Goal: Task Accomplishment & Management: Use online tool/utility

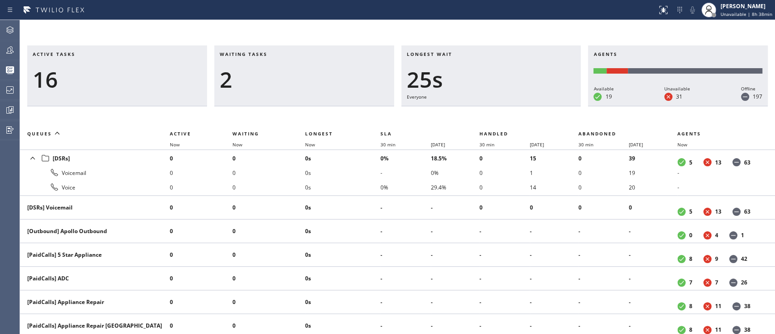
click at [547, 90] on div "25s" at bounding box center [491, 79] width 169 height 26
click at [469, 76] on div "33s" at bounding box center [491, 79] width 169 height 26
click at [734, 18] on div "[PERSON_NAME] Unavailable | 9h 4min" at bounding box center [738, 10] width 74 height 20
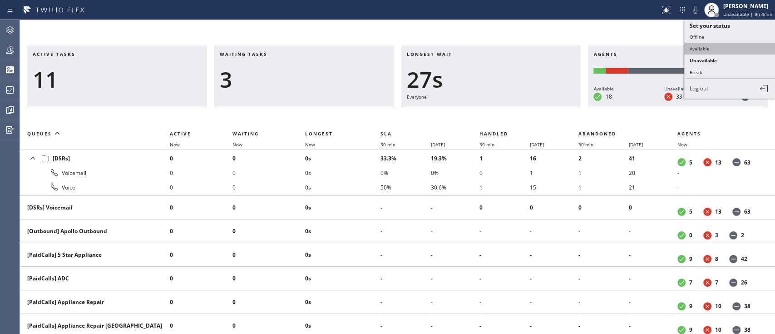
click at [708, 51] on button "Available" at bounding box center [729, 49] width 91 height 12
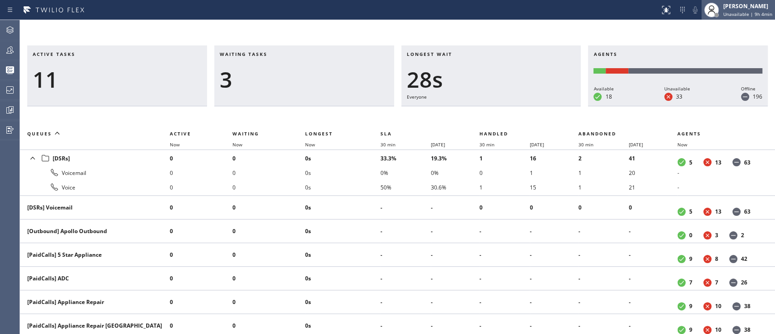
click at [735, 14] on span "Unavailable | 9h 4min" at bounding box center [747, 14] width 49 height 6
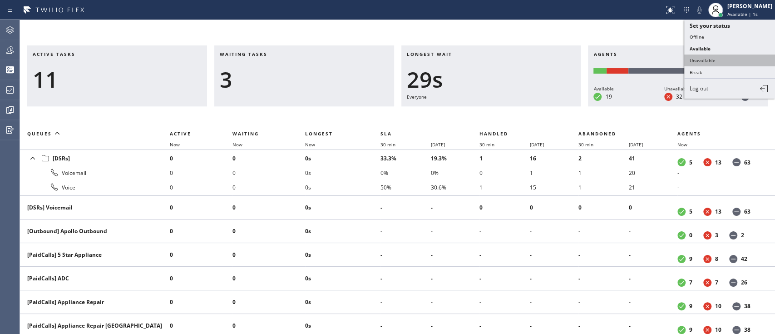
click at [718, 57] on button "Unavailable" at bounding box center [729, 60] width 91 height 12
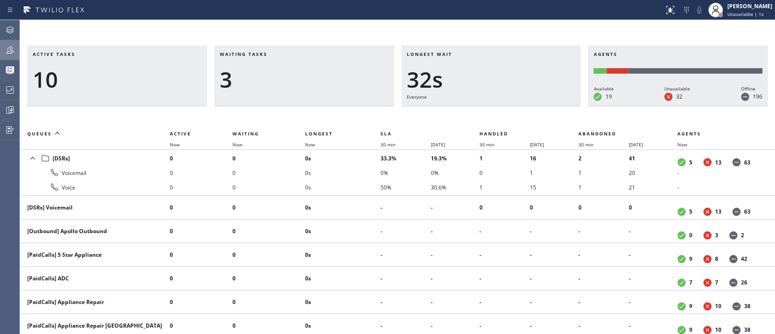
click at [11, 53] on icon at bounding box center [9, 49] width 7 height 7
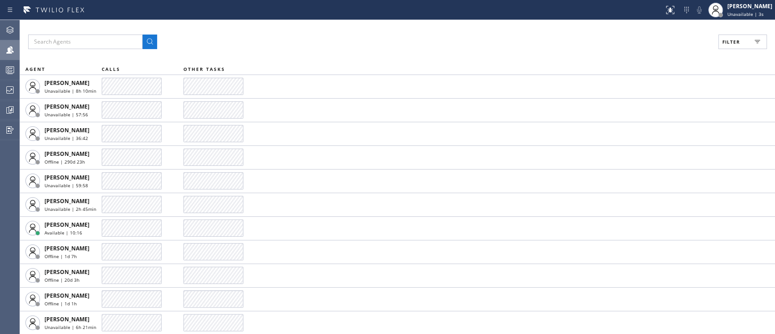
click at [738, 51] on div "Filter AGENT CALLS OTHER TASKS [PERSON_NAME] Unavailable | 8h 10min [PERSON_NAM…" at bounding box center [397, 177] width 755 height 314
click at [740, 47] on button "Filter" at bounding box center [742, 42] width 49 height 15
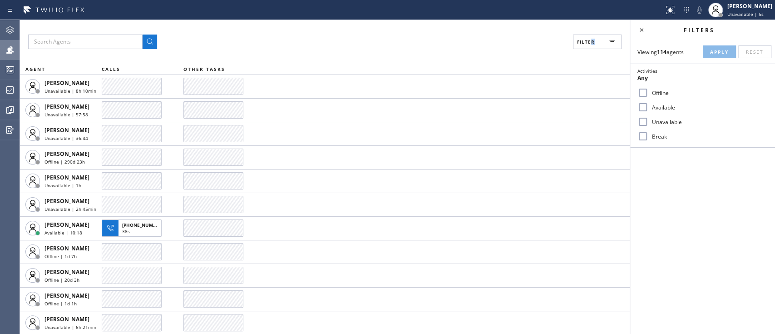
click at [660, 106] on label "Available" at bounding box center [707, 108] width 119 height 8
click at [648, 106] on input "Available" at bounding box center [642, 107] width 11 height 11
checkbox input "true"
click at [730, 46] on button "Apply" at bounding box center [719, 51] width 33 height 13
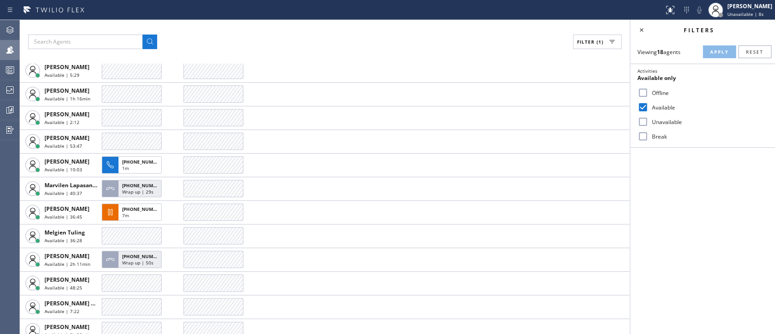
scroll to position [135, 0]
